Goal: Information Seeking & Learning: Check status

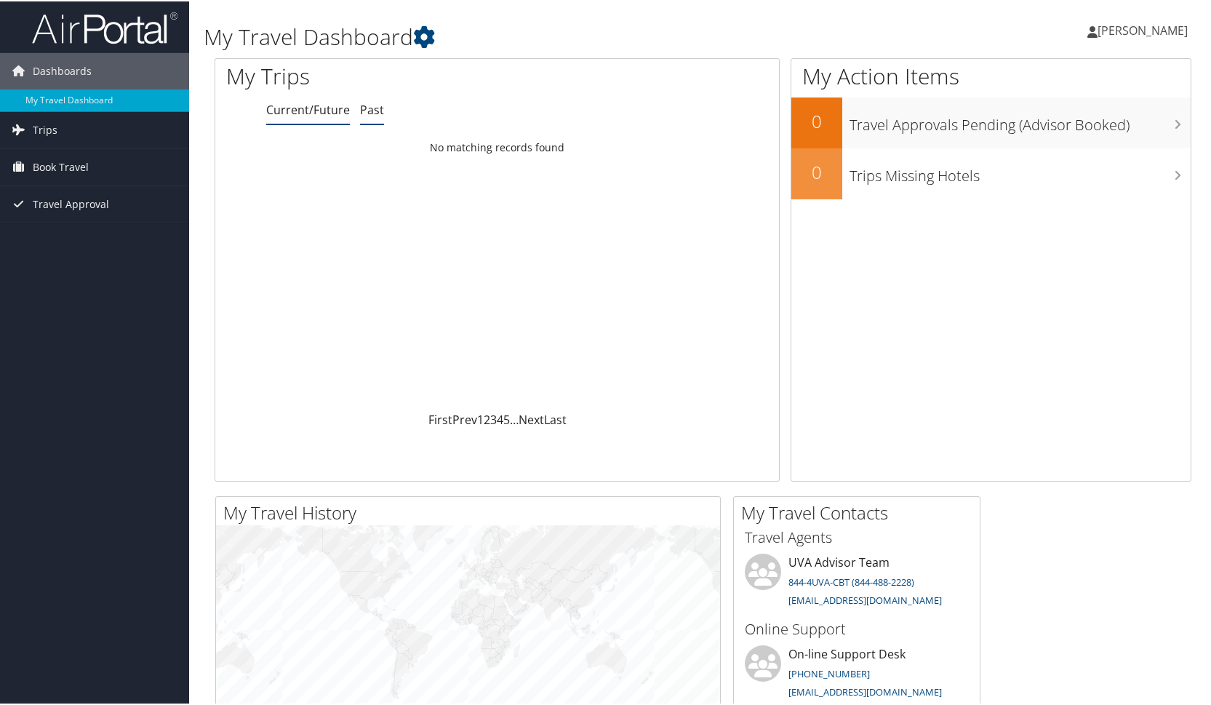
click at [375, 110] on link "Past" at bounding box center [372, 108] width 24 height 16
click at [432, 29] on icon at bounding box center [424, 36] width 22 height 22
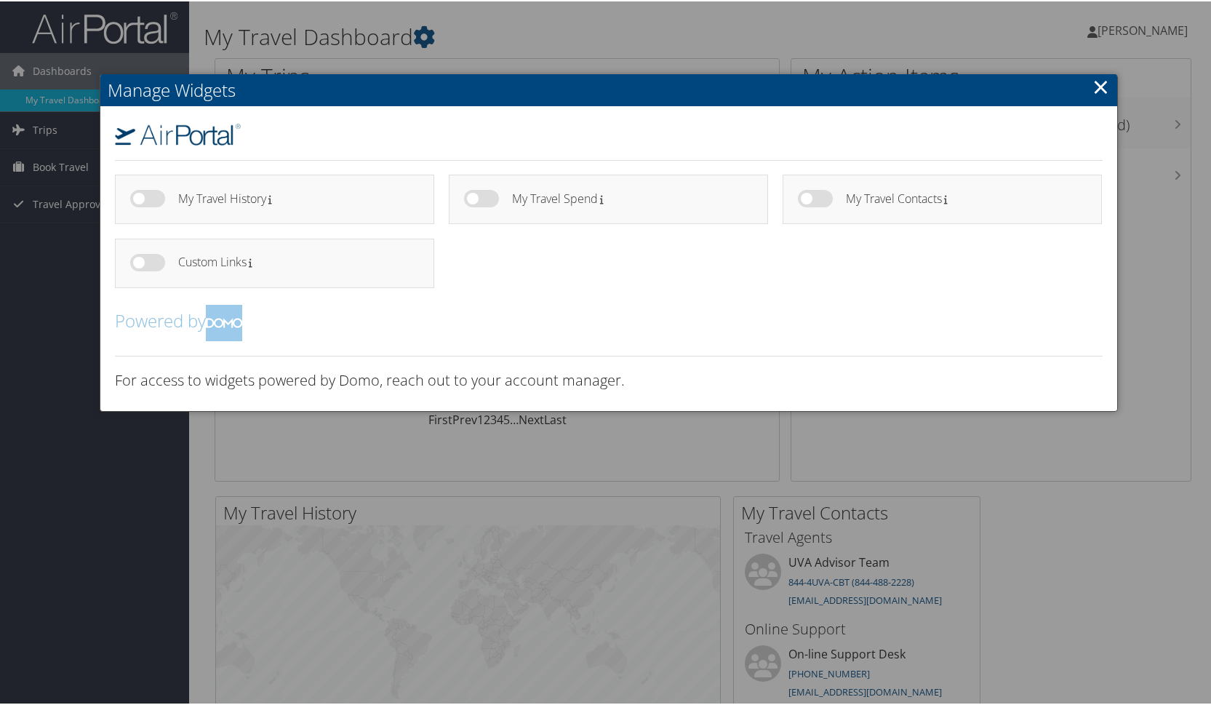
click at [139, 195] on label at bounding box center [147, 196] width 35 height 17
click at [139, 195] on input "checkbox" at bounding box center [141, 199] width 9 height 9
checkbox input "true"
click at [1098, 87] on link "×" at bounding box center [1100, 85] width 17 height 29
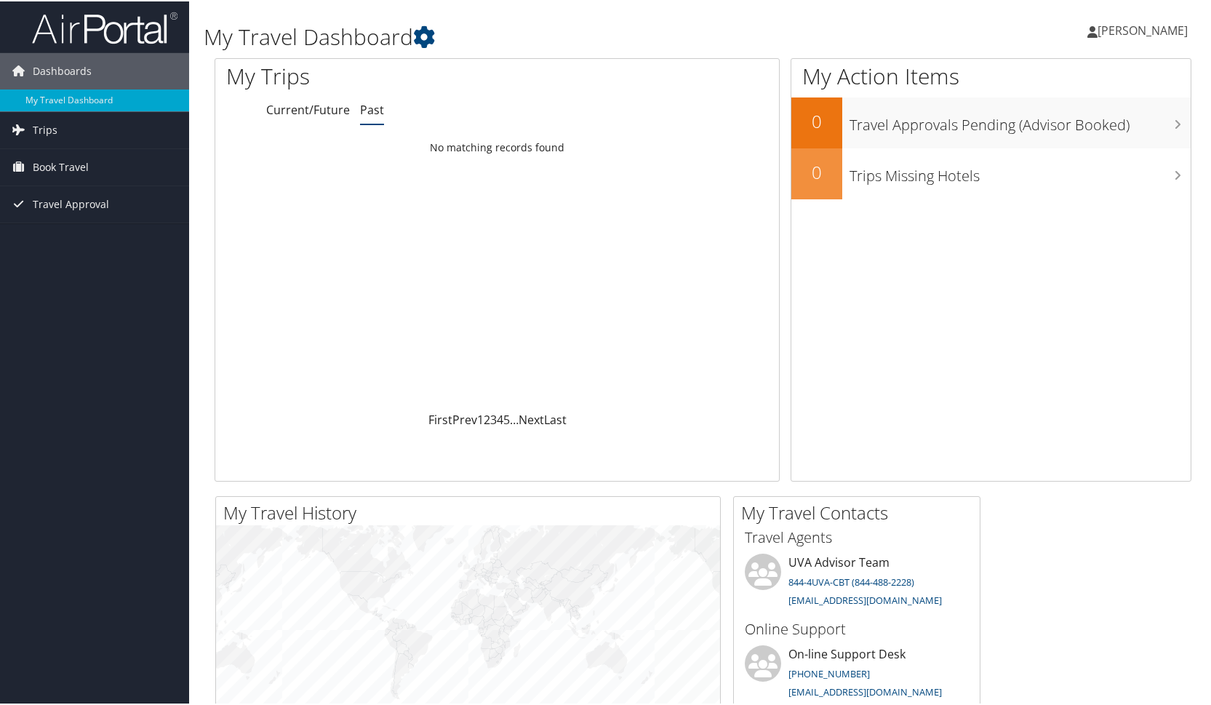
click at [314, 122] on div "My Trips Current/Future Past Loading... No matching records found First Prev 1 …" at bounding box center [497, 268] width 565 height 423
click at [320, 107] on link "Current/Future" at bounding box center [308, 108] width 84 height 16
click at [376, 110] on link "Past" at bounding box center [372, 108] width 24 height 16
click at [327, 214] on div "Loading... No matching records found" at bounding box center [497, 271] width 564 height 276
click at [60, 204] on span "Travel Approval" at bounding box center [71, 203] width 76 height 36
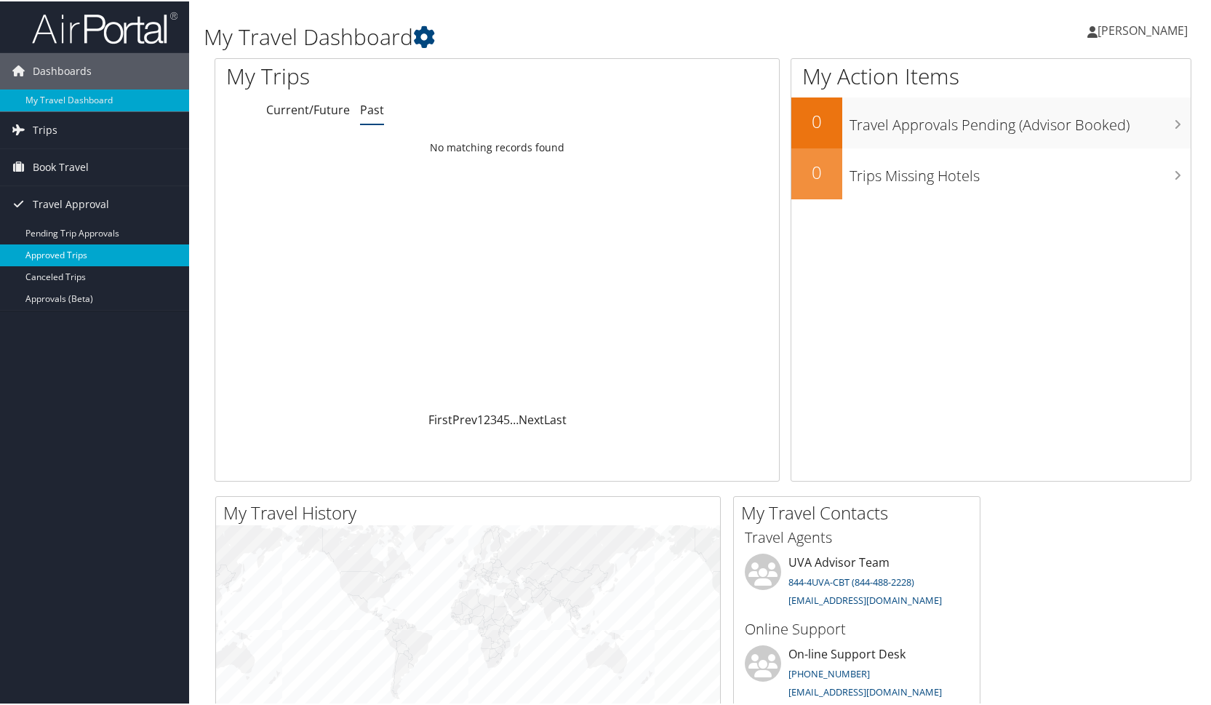
click at [74, 251] on link "Approved Trips" at bounding box center [94, 254] width 189 height 22
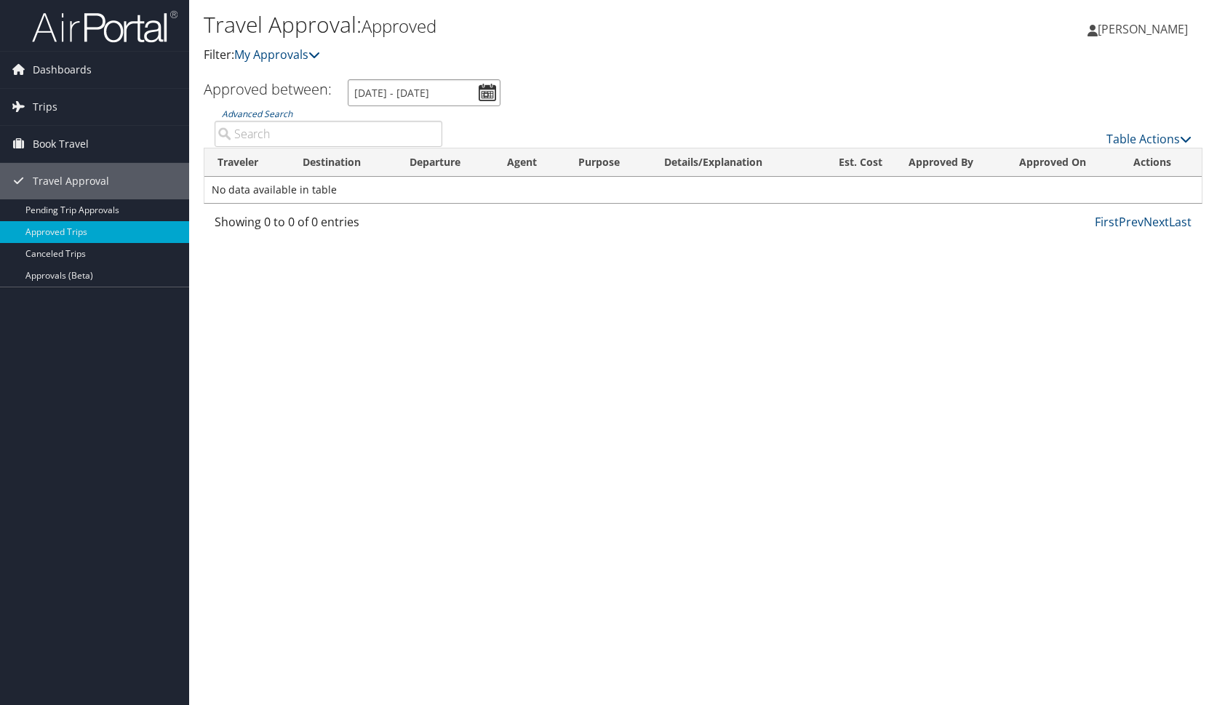
click at [495, 91] on input "9/6/2025 - 10/6/2025" at bounding box center [424, 92] width 153 height 27
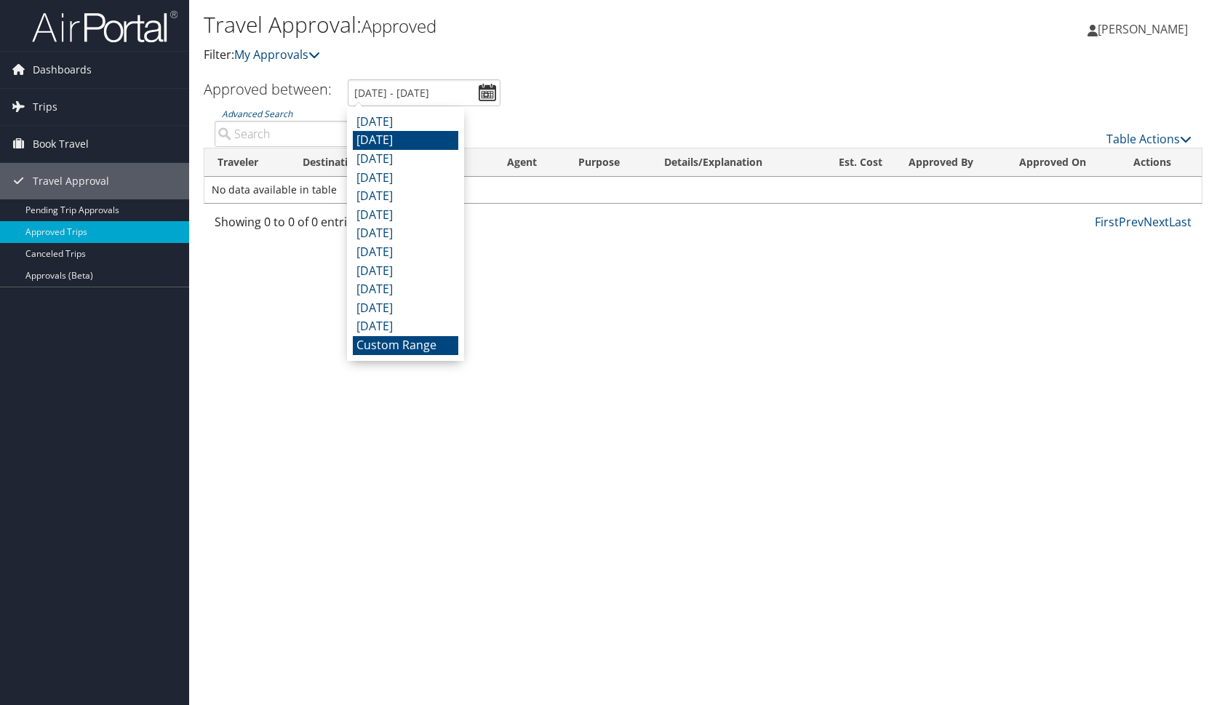
click at [371, 136] on li "August 2025" at bounding box center [405, 140] width 105 height 19
type input "8/1/2025 - 8/31/2025"
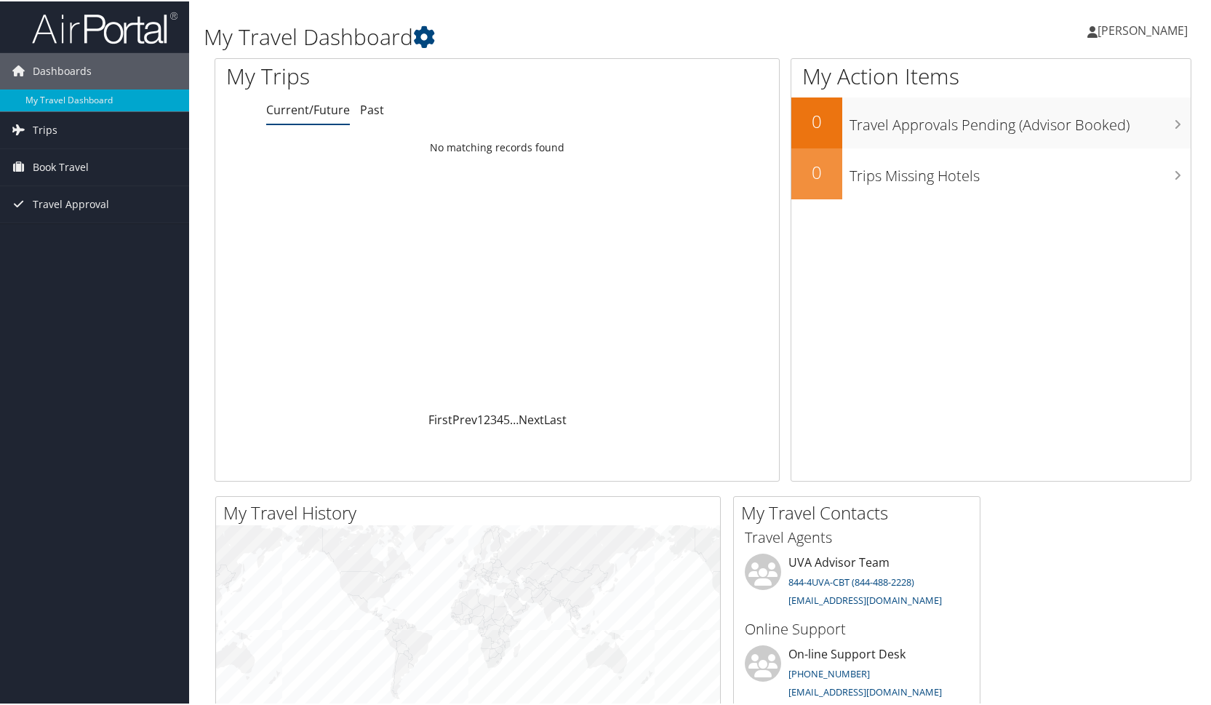
click at [425, 161] on div "Loading... No matching records found" at bounding box center [497, 271] width 564 height 276
click at [363, 111] on link "Past" at bounding box center [372, 108] width 24 height 16
click at [428, 34] on icon at bounding box center [424, 36] width 22 height 22
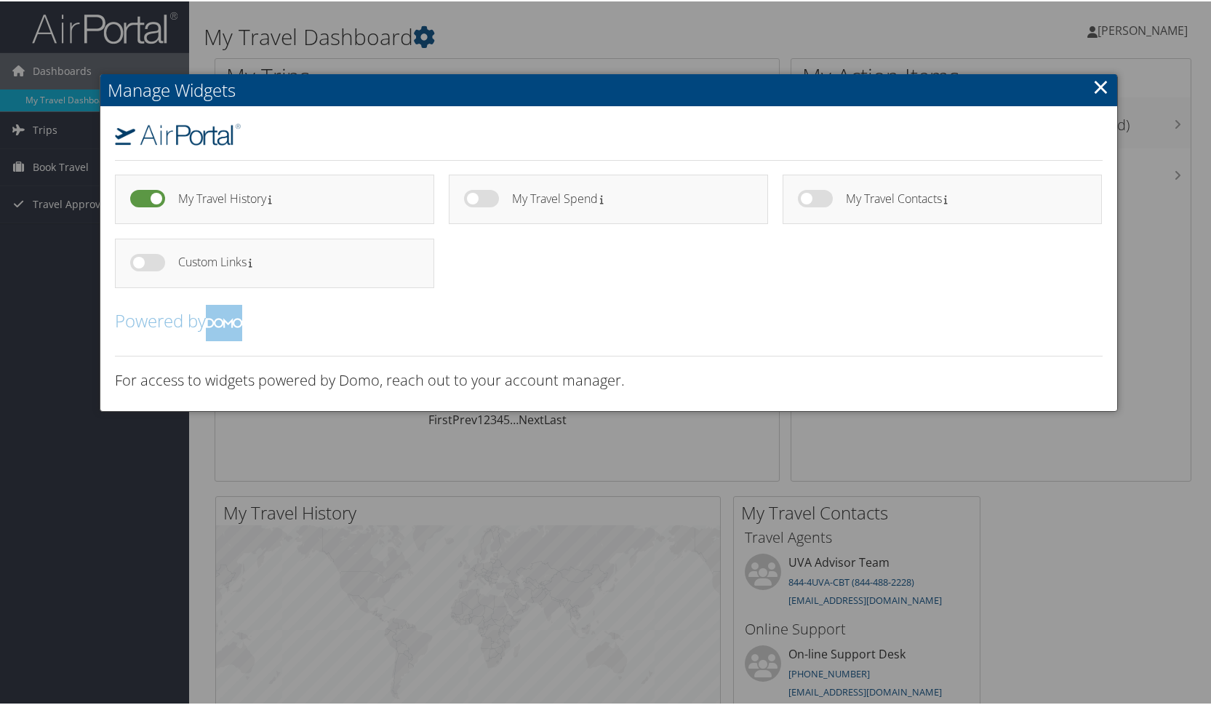
click at [1095, 91] on link "×" at bounding box center [1100, 85] width 17 height 29
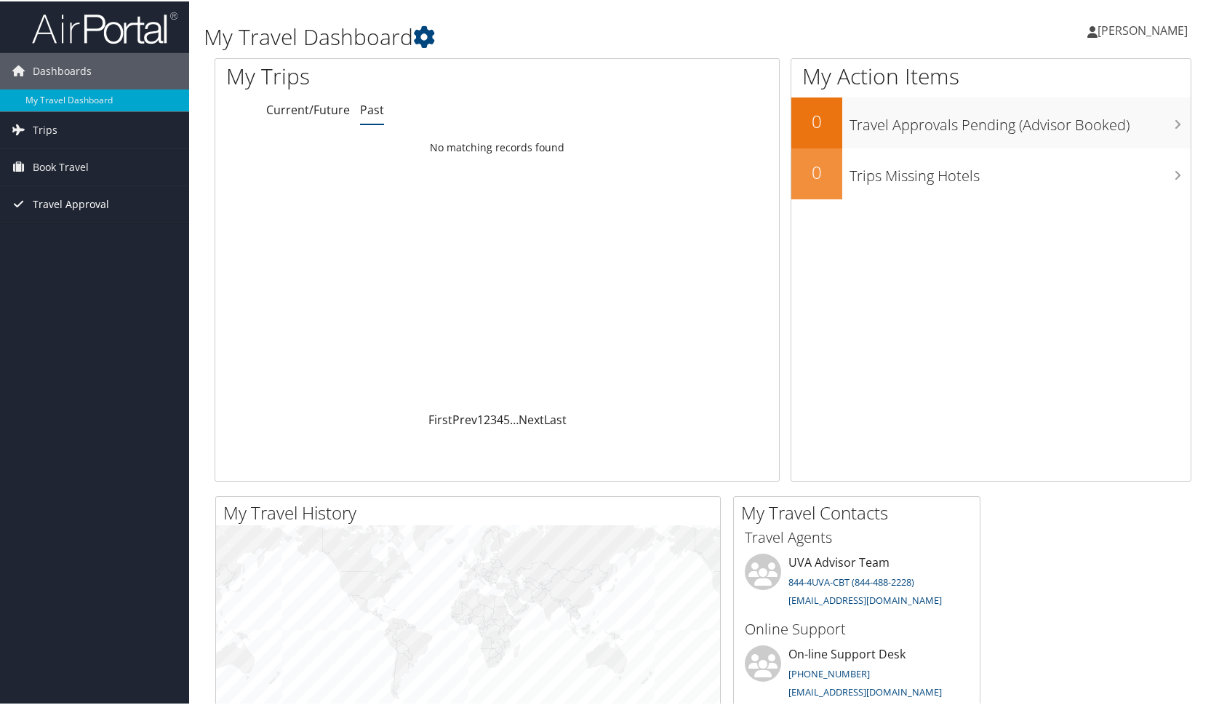
click at [75, 199] on span "Travel Approval" at bounding box center [71, 203] width 76 height 36
click at [87, 254] on link "Approved Trips" at bounding box center [94, 254] width 189 height 22
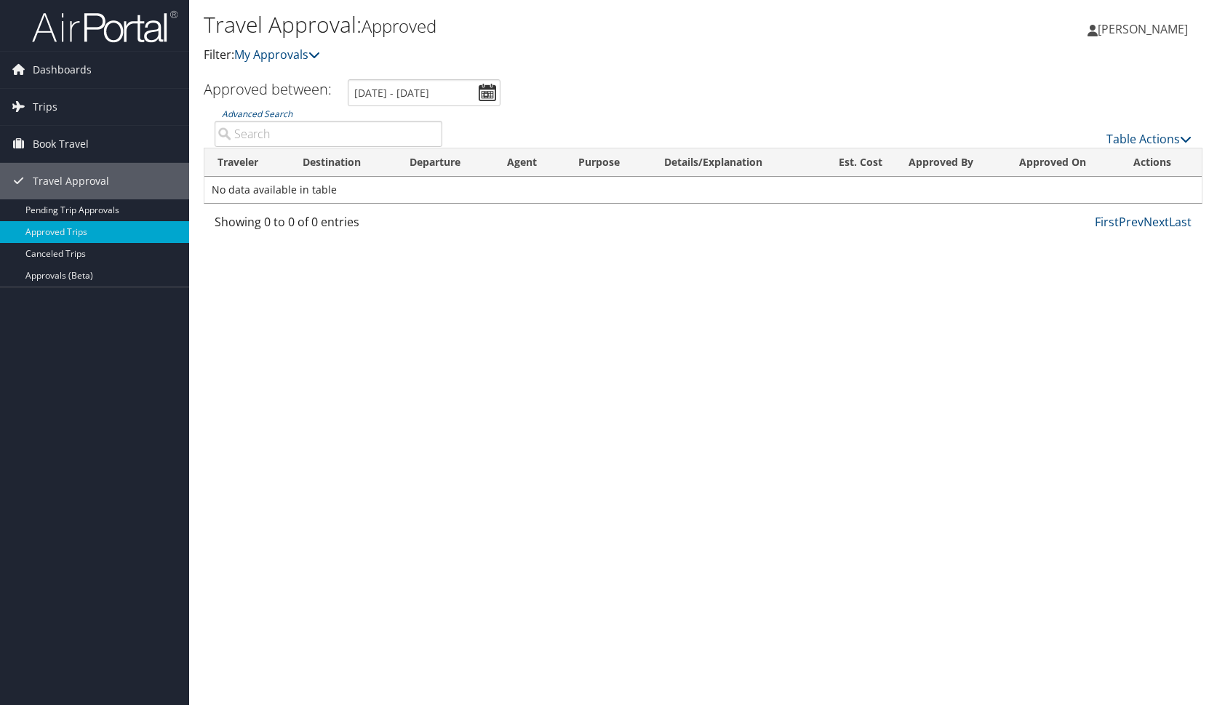
click at [487, 99] on input "9/6/2025 - 10/6/2025" at bounding box center [424, 92] width 153 height 27
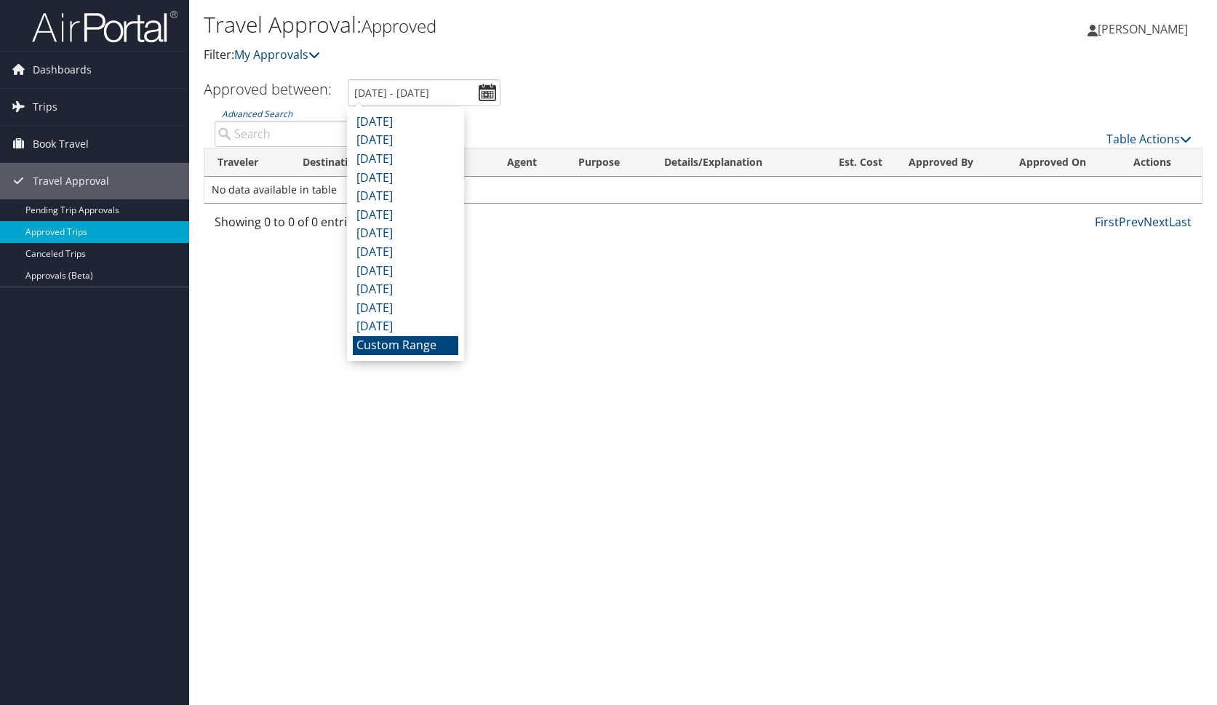
click at [359, 92] on input "9/6/2025 - 10/6/2025" at bounding box center [424, 92] width 153 height 27
click at [395, 92] on input "9/6/2025 - 10/6/2025" at bounding box center [424, 92] width 153 height 27
type input "9/6/2024 - 10/6/2025"
click at [591, 390] on div "Travel Approval: Approved Filter: My Approvals Sean Flattery Sean Flattery My S…" at bounding box center [703, 352] width 1028 height 705
click at [489, 95] on input "9/6/2025 - 10/6/2025" at bounding box center [424, 92] width 153 height 27
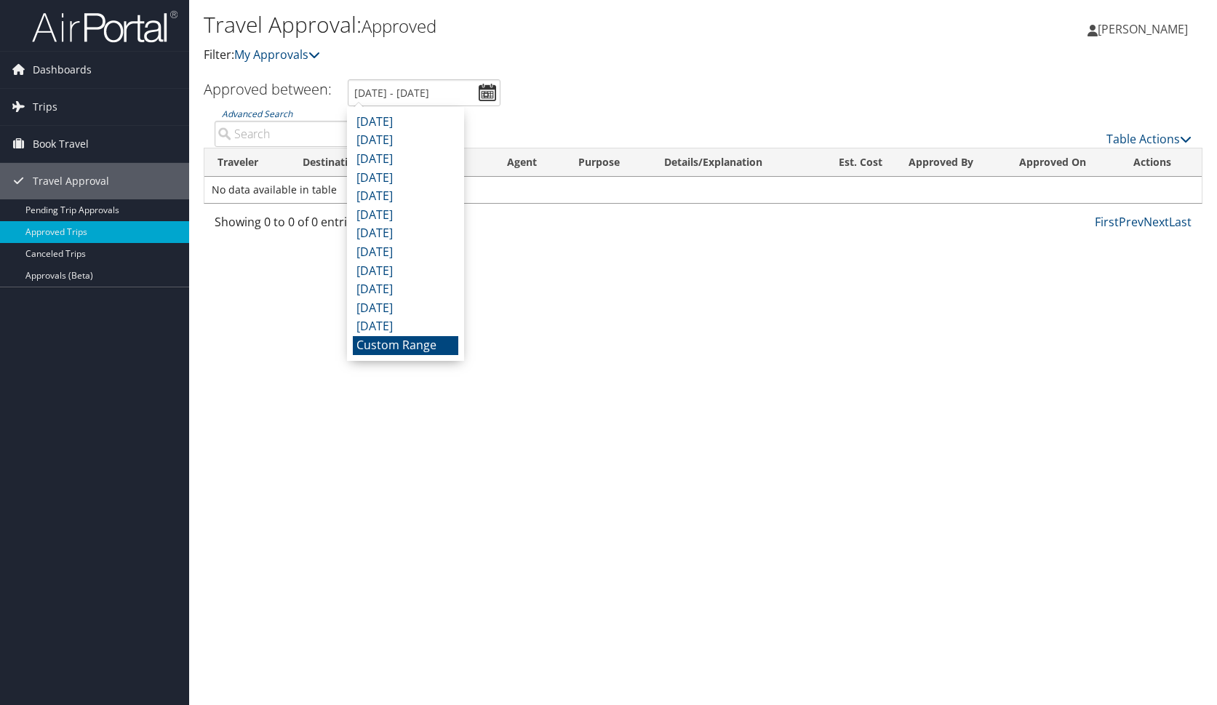
click at [561, 109] on div "Table Actions" at bounding box center [827, 126] width 749 height 41
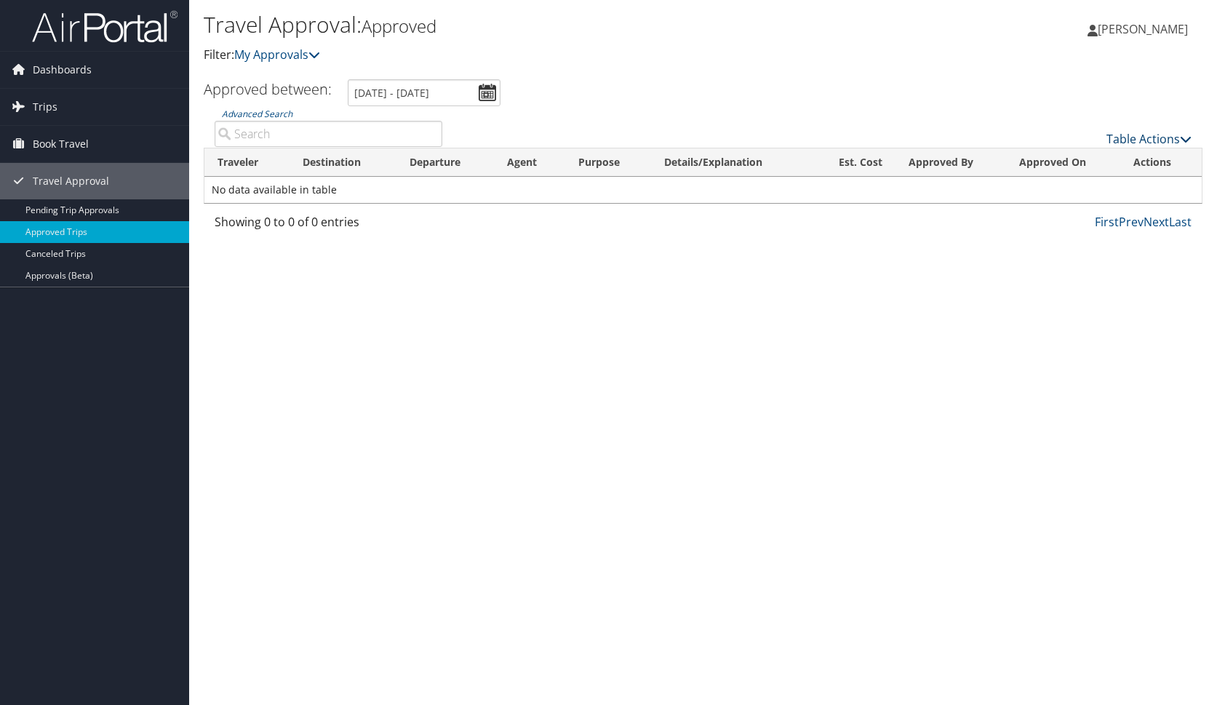
click at [1156, 133] on link "Table Actions" at bounding box center [1148, 139] width 85 height 16
click at [1021, 104] on div at bounding box center [608, 352] width 1217 height 705
click at [40, 146] on span "Book Travel" at bounding box center [61, 144] width 56 height 36
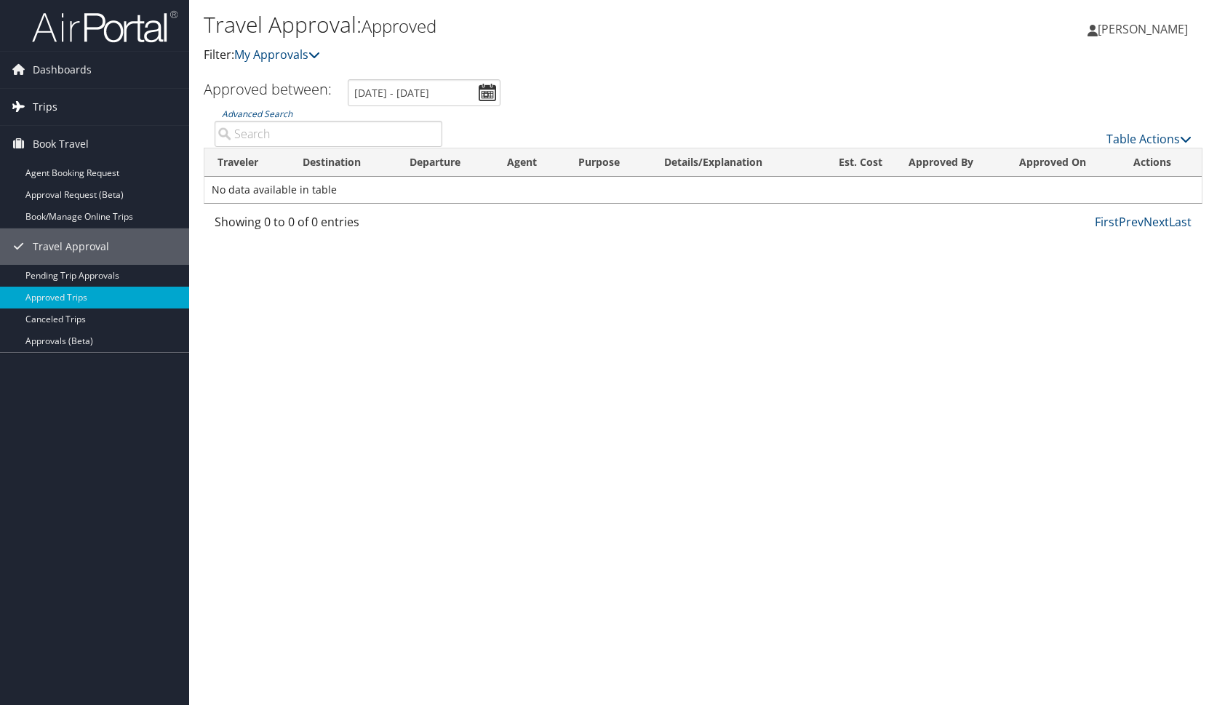
click at [38, 111] on span "Trips" at bounding box center [45, 107] width 25 height 36
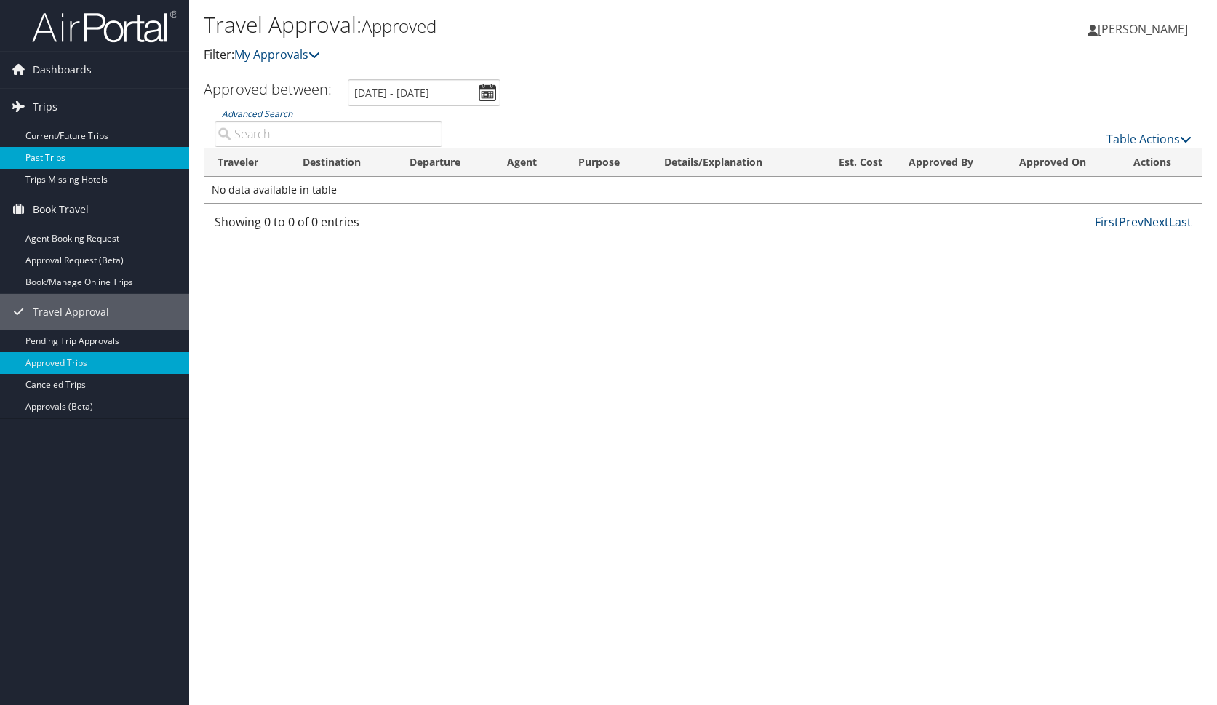
click at [51, 156] on link "Past Trips" at bounding box center [94, 158] width 189 height 22
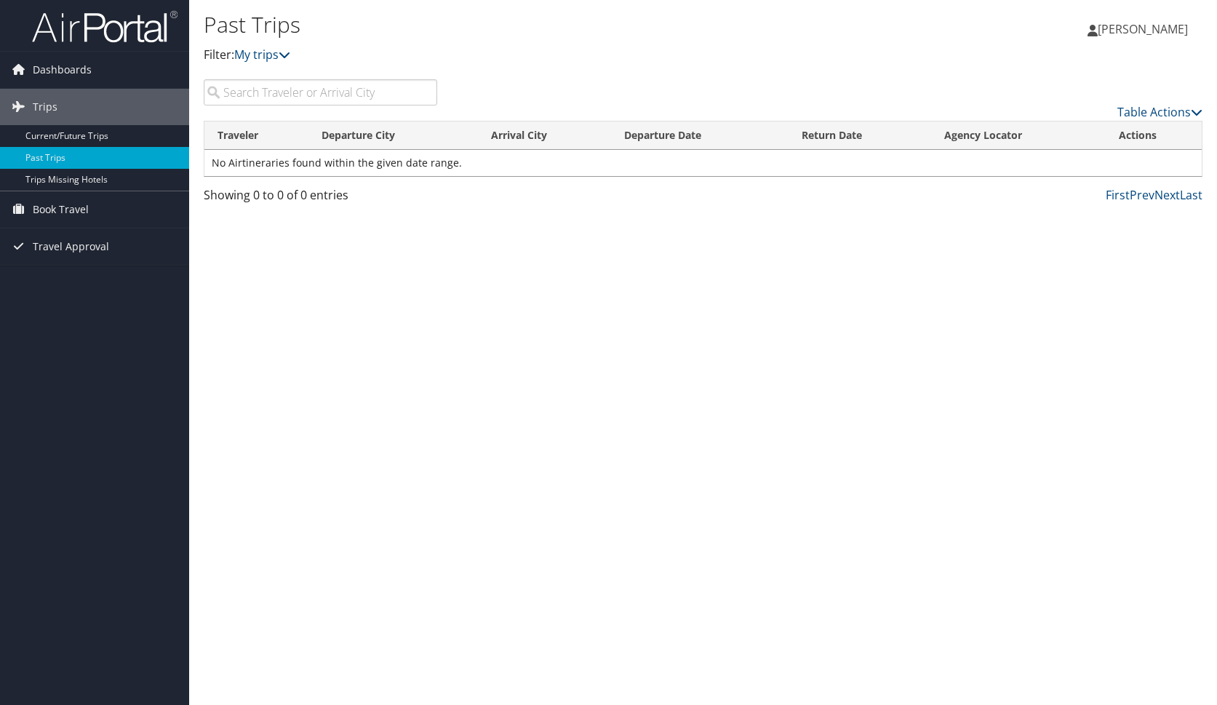
click at [377, 92] on input "search" at bounding box center [320, 92] width 233 height 26
click at [356, 52] on p "Filter: My trips" at bounding box center [537, 55] width 666 height 19
click at [281, 56] on link "My trips" at bounding box center [262, 55] width 56 height 16
click at [353, 49] on p "Filter: My trips" at bounding box center [537, 55] width 666 height 19
click at [306, 86] on input "search" at bounding box center [320, 92] width 233 height 26
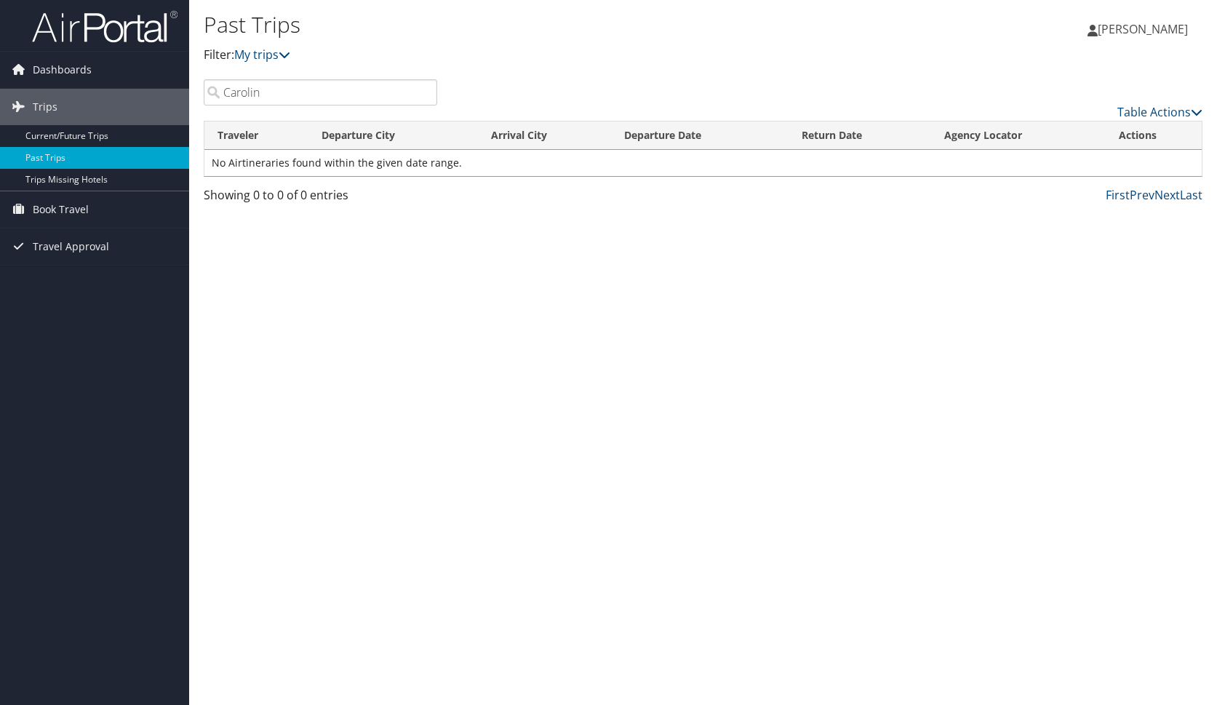
type input "[PERSON_NAME]"
click at [350, 276] on div "Past Trips Filter: My trips [PERSON_NAME] [PERSON_NAME] My Settings Travel Agen…" at bounding box center [703, 352] width 1028 height 705
click at [1143, 33] on span "[PERSON_NAME]" at bounding box center [1143, 29] width 90 height 16
click at [1048, 326] on div "Past Trips Filter: My trips [PERSON_NAME] [PERSON_NAME] My Settings Travel Agen…" at bounding box center [703, 352] width 1028 height 705
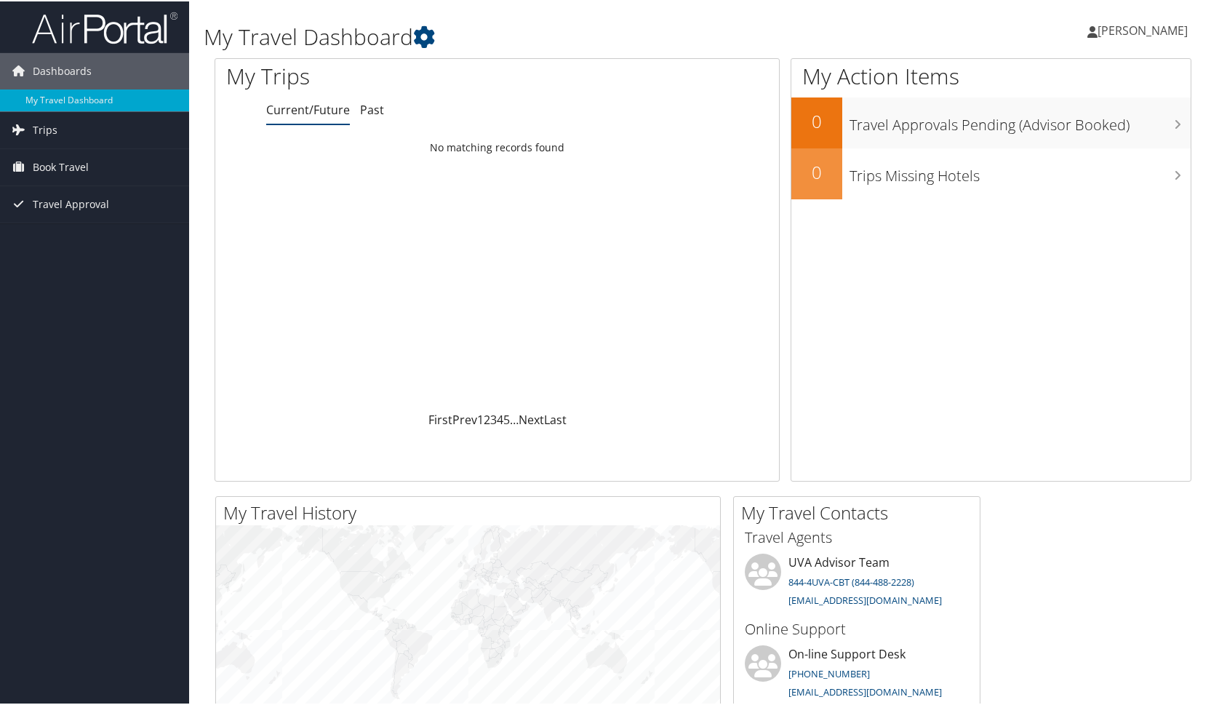
click at [370, 122] on div "My Trips Current/Future Past Loading... No matching records found First Prev 1 …" at bounding box center [497, 268] width 565 height 423
click at [372, 107] on link "Past" at bounding box center [372, 108] width 24 height 16
click at [154, 383] on div "Dashboards My Travel Dashboard Trips Current/Future Trips Past Trips Trips Miss…" at bounding box center [608, 549] width 1217 height 1099
click at [930, 15] on div "[PERSON_NAME] [PERSON_NAME] My Settings Travel Agency Contacts View Travel Prof…" at bounding box center [1014, 35] width 406 height 56
click at [434, 390] on div "Loading... No matching records found" at bounding box center [497, 271] width 564 height 276
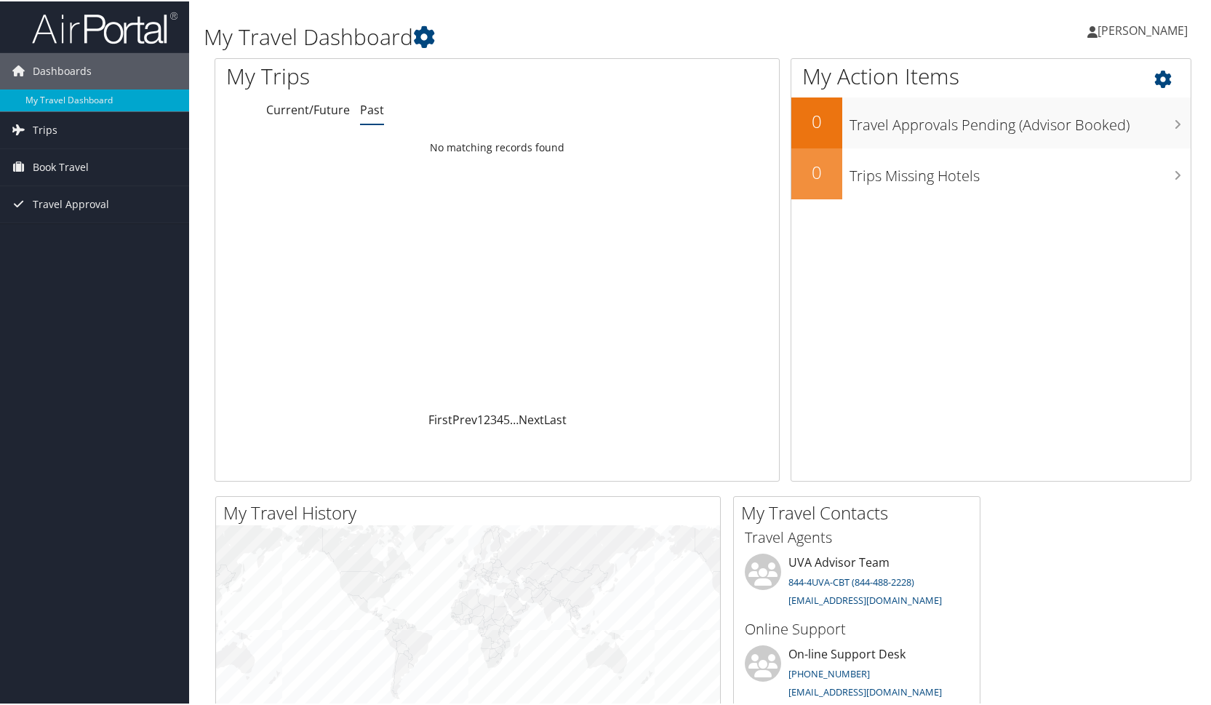
click at [998, 292] on div "My Action Items 0 Travel Approvals Pending (Advisor Booked) 0 Trips Missing Hot…" at bounding box center [991, 268] width 401 height 423
click at [637, 34] on h1 "My Travel Dashboard" at bounding box center [537, 35] width 666 height 31
click at [929, 30] on div "[PERSON_NAME] [PERSON_NAME] My Settings Travel Agency Contacts View Travel Prof…" at bounding box center [1014, 35] width 406 height 56
click at [356, 264] on div "Loading... No matching records found" at bounding box center [497, 271] width 564 height 276
click at [82, 652] on div "Dashboards My Travel Dashboard Trips Current/Future Trips Past Trips Trips Miss…" at bounding box center [608, 549] width 1217 height 1099
